Goal: Task Accomplishment & Management: Complete application form

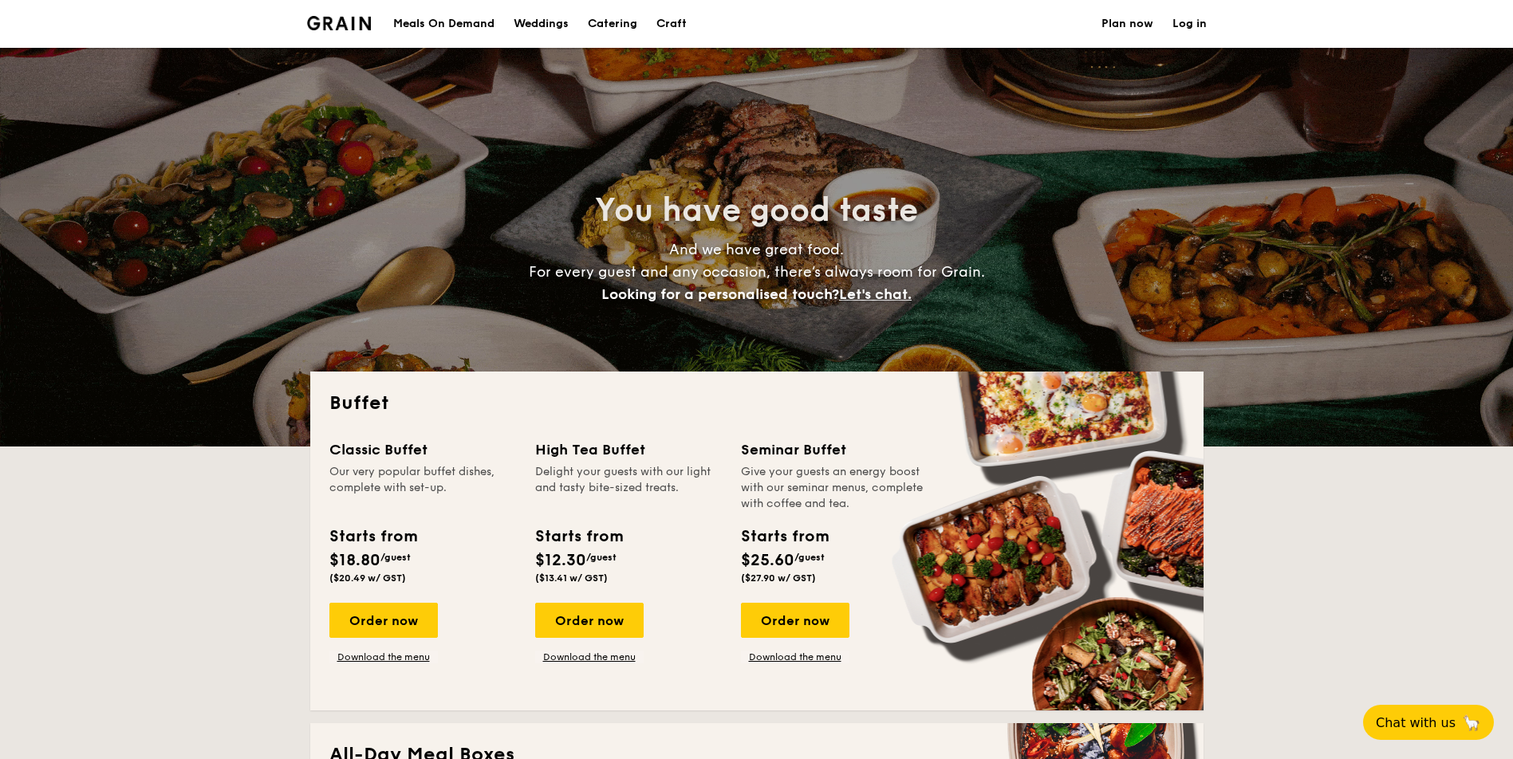
select select
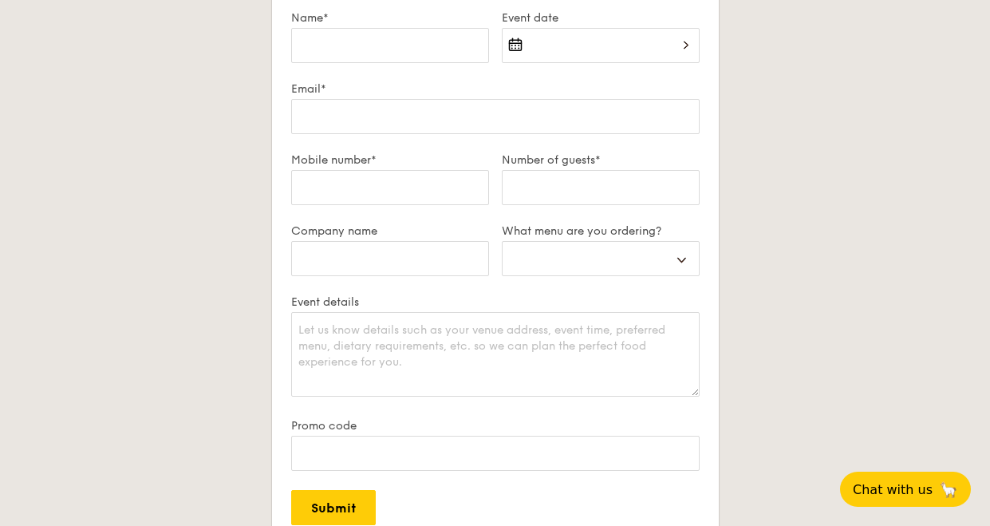
scroll to position [3031, 0]
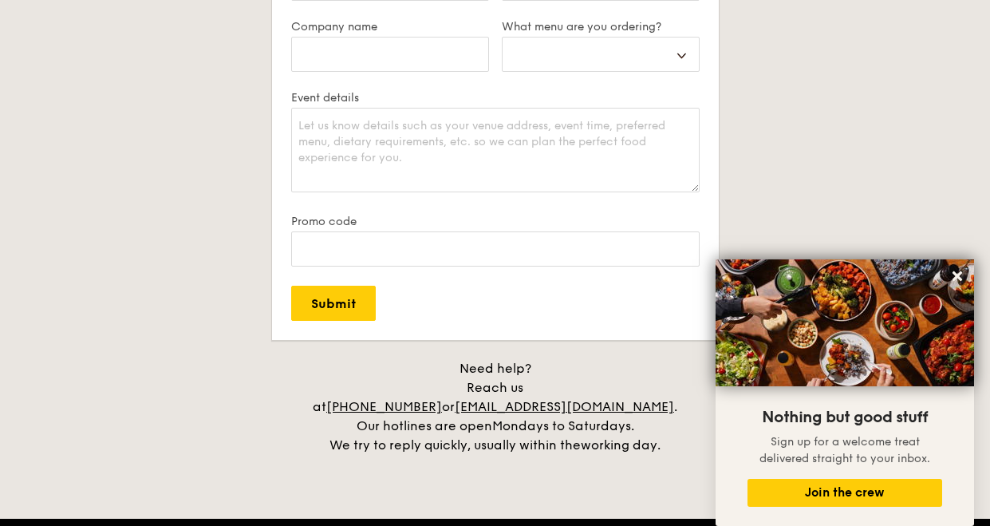
drag, startPoint x: 675, startPoint y: 388, endPoint x: 505, endPoint y: 388, distance: 169.9
click at [505, 388] on div "Need help? Reach us at +65 3163 5335 or concierge@grain.com.sg . Our hotlines a…" at bounding box center [495, 407] width 399 height 96
copy div "concierge@grain.com.sg ."
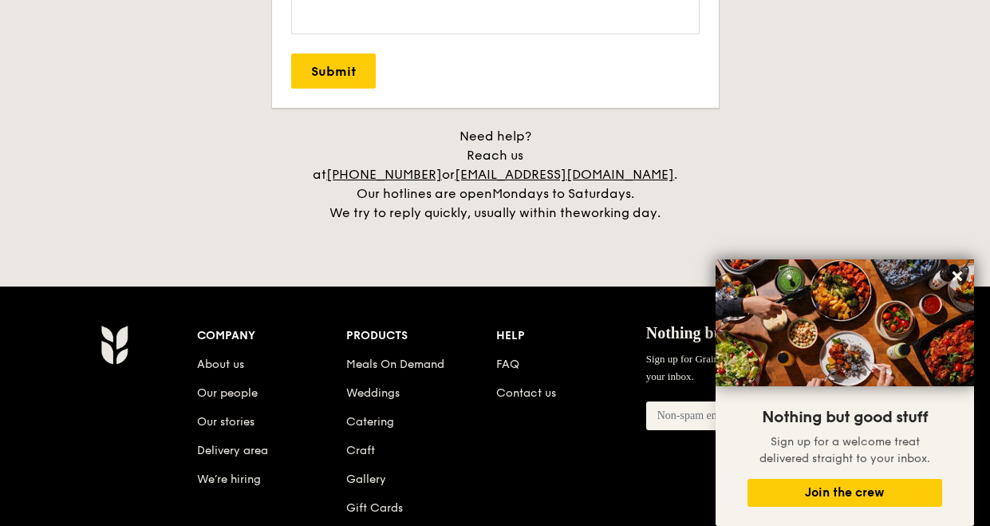
scroll to position [3350, 0]
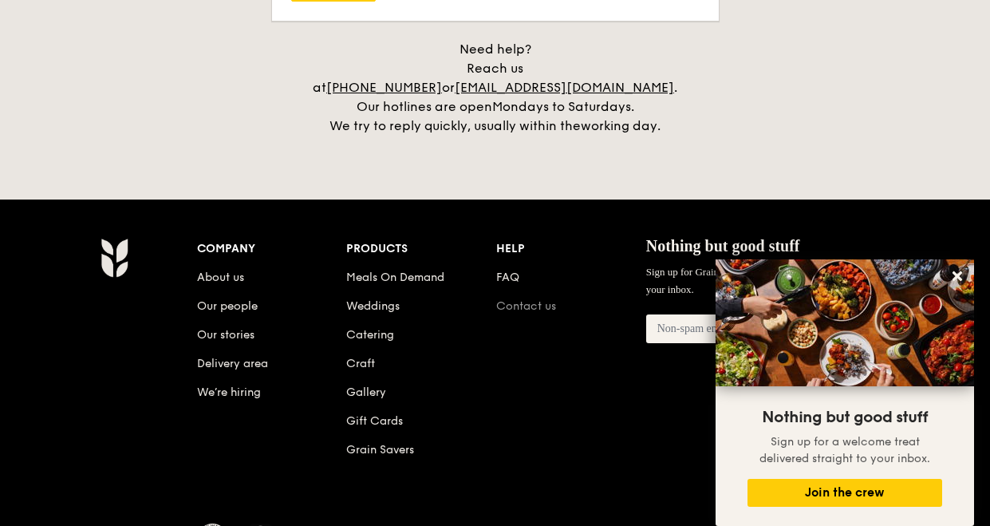
click at [530, 299] on link "Contact us" at bounding box center [526, 306] width 60 height 14
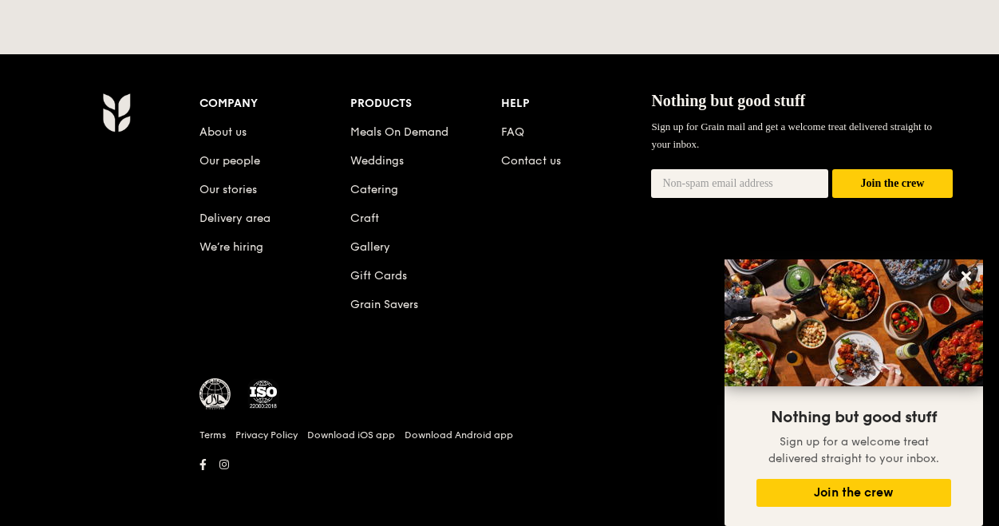
scroll to position [789, 0]
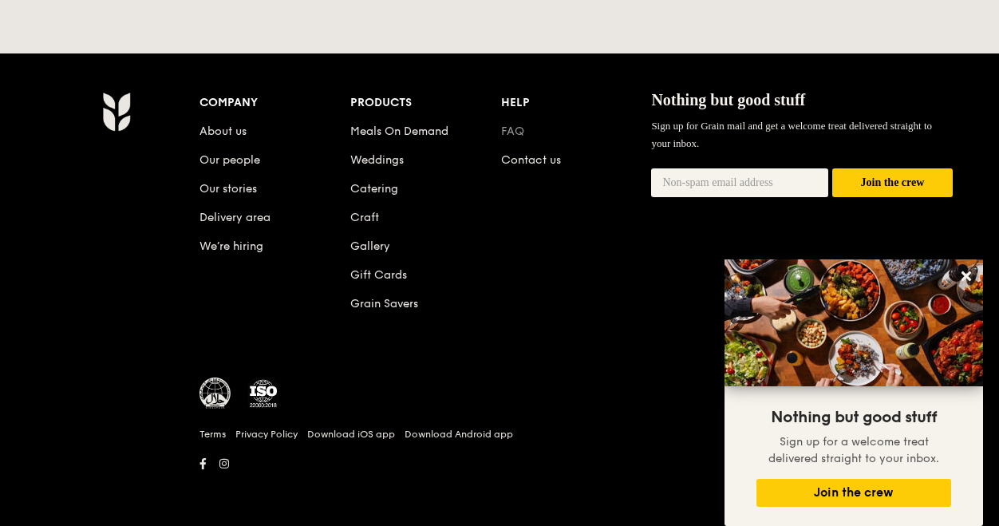
click at [522, 127] on link "FAQ" at bounding box center [512, 131] width 23 height 14
click at [556, 148] on li "Contact us" at bounding box center [576, 157] width 151 height 29
click at [549, 155] on li "Contact us" at bounding box center [576, 157] width 151 height 29
click at [547, 157] on link "Contact us" at bounding box center [531, 160] width 60 height 14
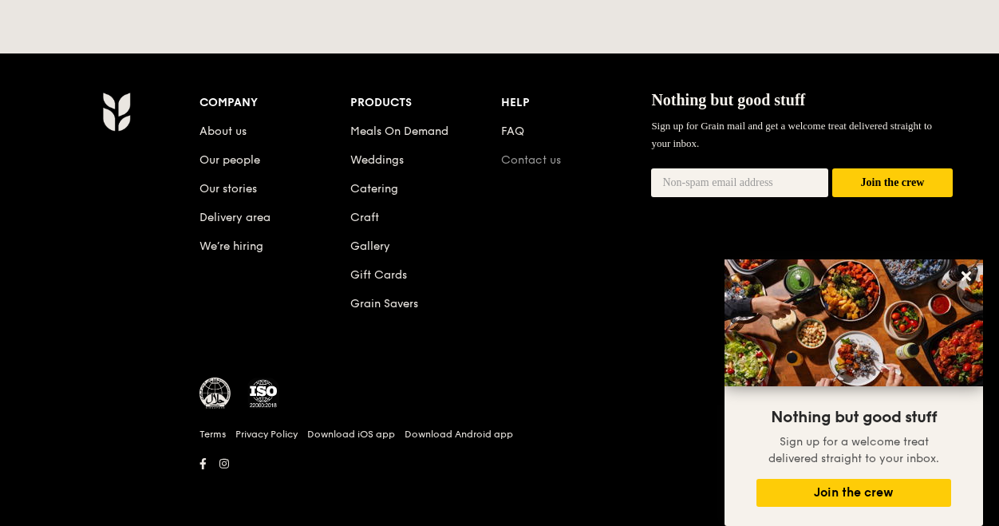
click at [517, 158] on link "Contact us" at bounding box center [531, 160] width 60 height 14
click at [958, 270] on button at bounding box center [966, 276] width 26 height 26
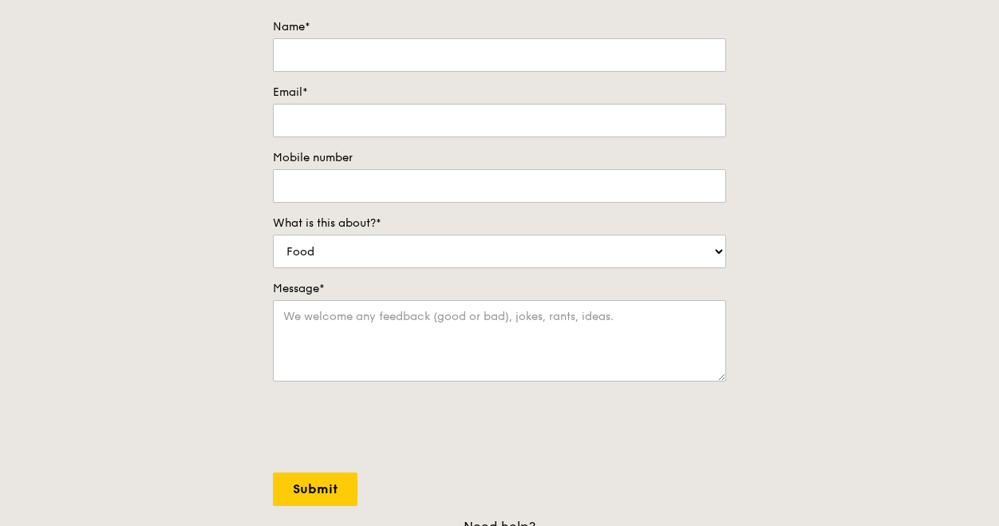
scroll to position [0, 0]
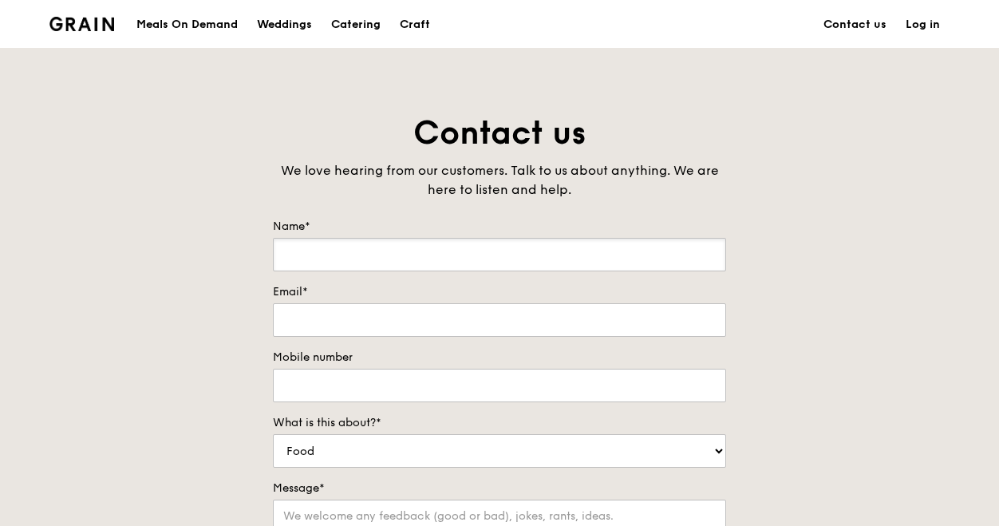
click at [341, 251] on input "Name*" at bounding box center [499, 255] width 453 height 34
type input "[PERSON_NAME]"
type input "[PERSON_NAME][EMAIL_ADDRESS][DOMAIN_NAME]"
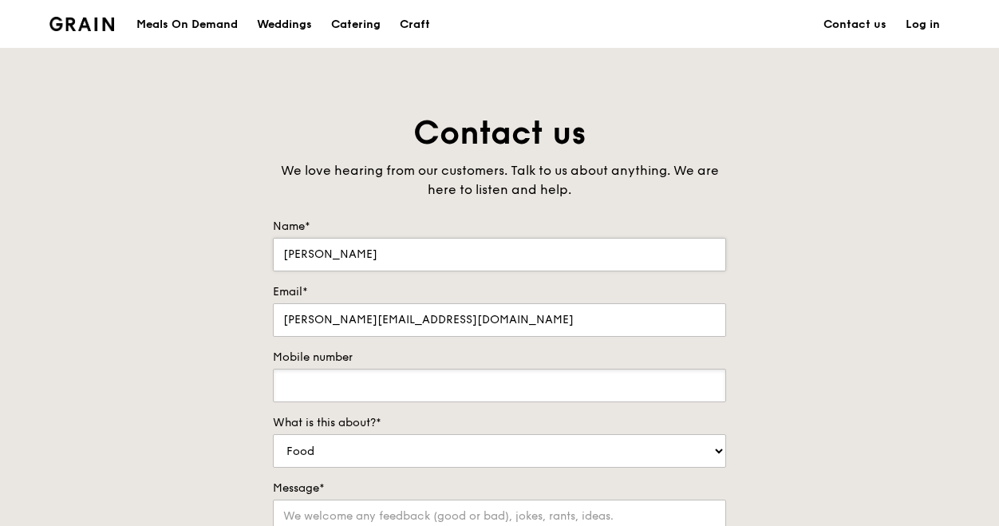
type input "98336522"
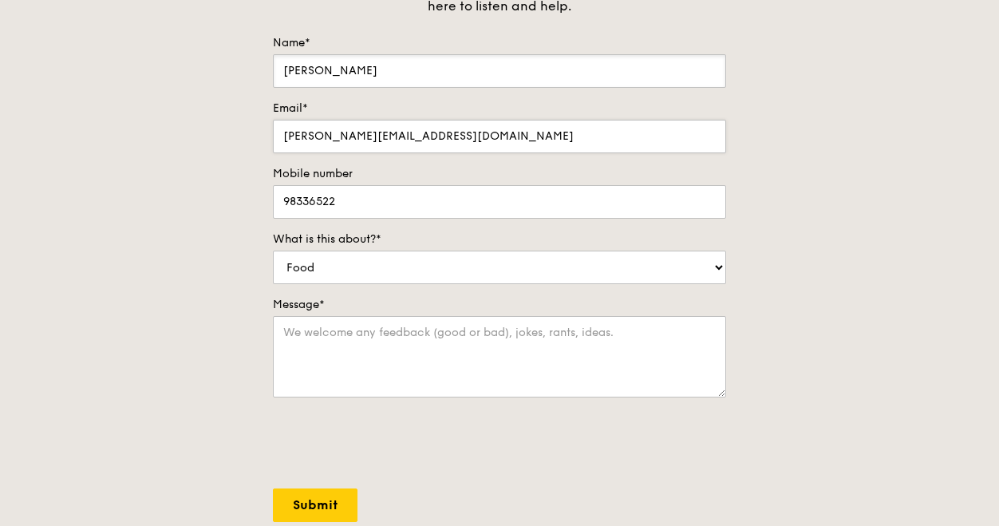
scroll to position [239, 0]
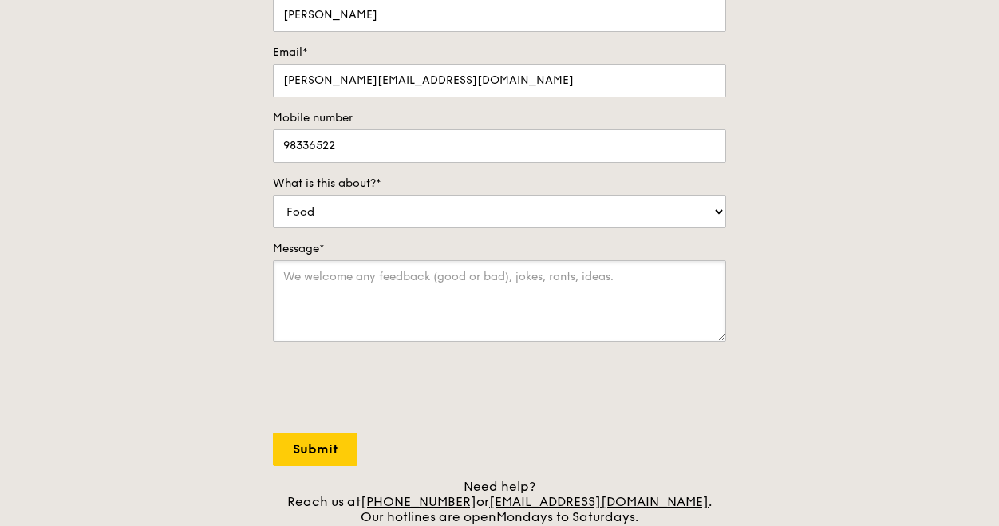
click at [523, 305] on textarea "Message*" at bounding box center [499, 300] width 453 height 81
paste textarea "Hi all, We are having an internal event for 2 days on [DATE] & [DATE]. The even…"
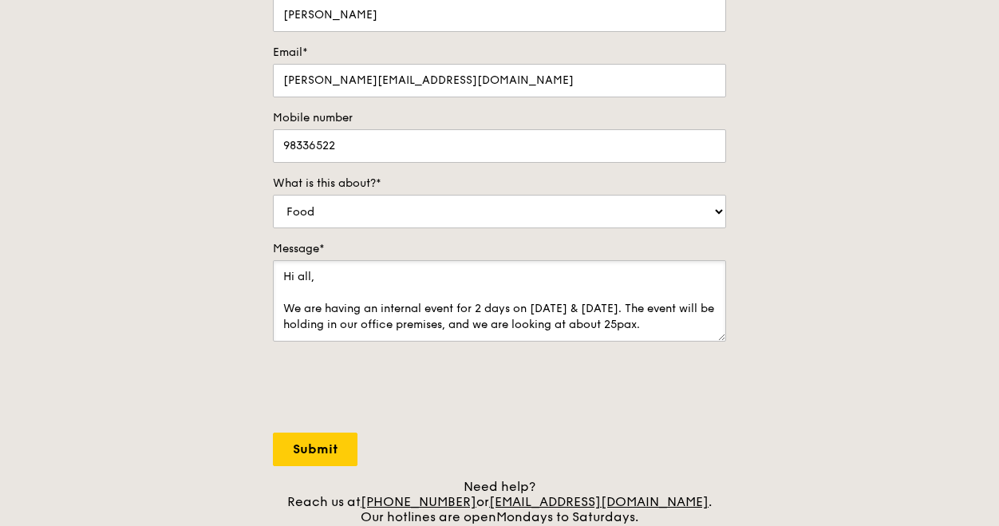
scroll to position [86, 0]
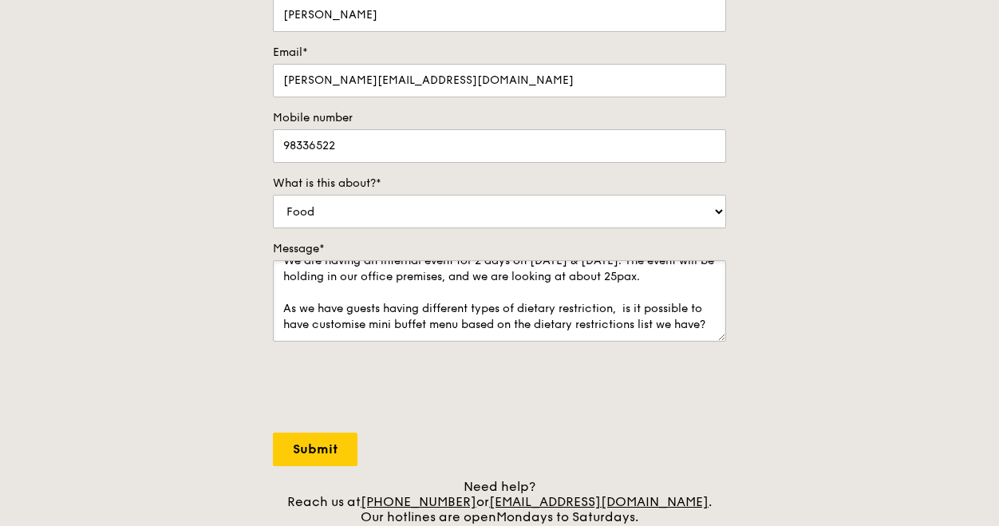
type textarea "Hi all, We are having an internal event for 2 days on [DATE] & [DATE]. The even…"
click at [326, 451] on input "Submit" at bounding box center [315, 449] width 85 height 34
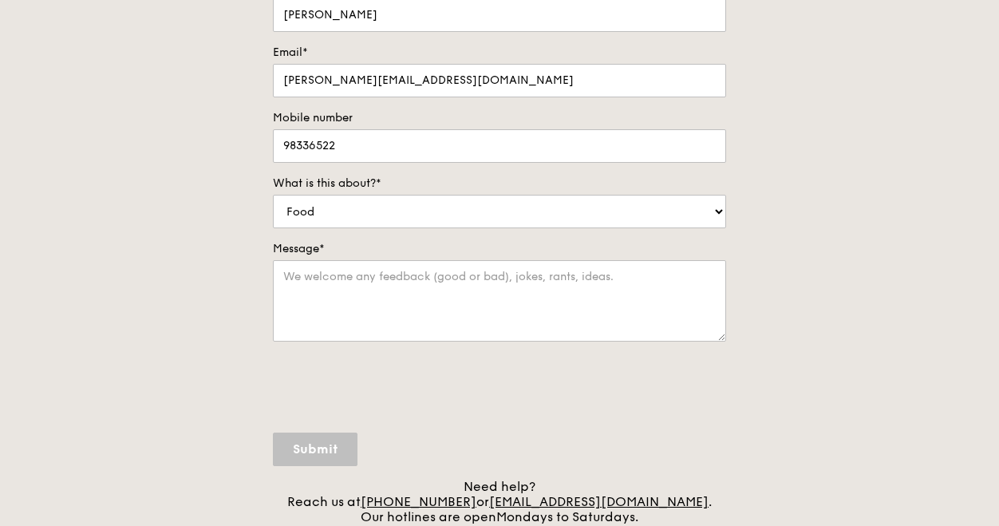
scroll to position [0, 0]
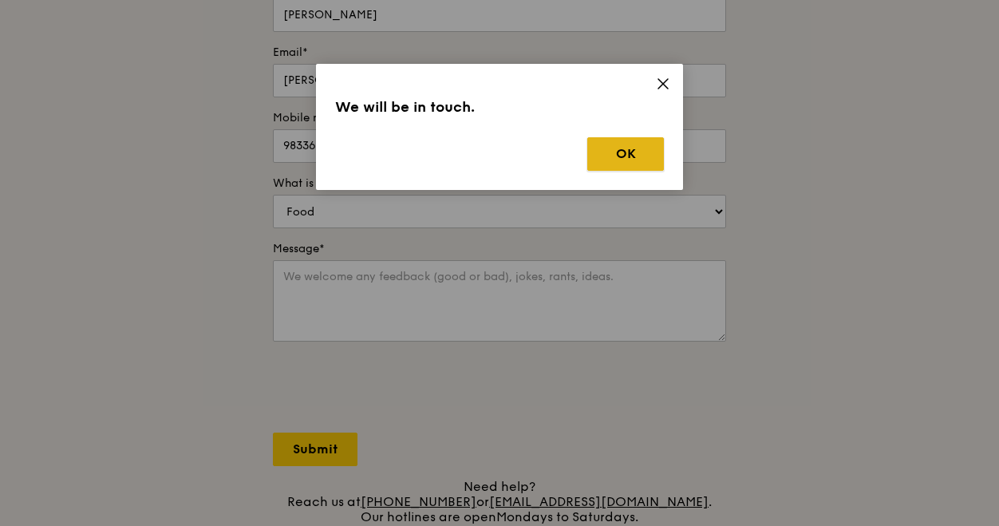
click at [658, 157] on button "OK" at bounding box center [625, 154] width 77 height 34
